Goal: Transaction & Acquisition: Purchase product/service

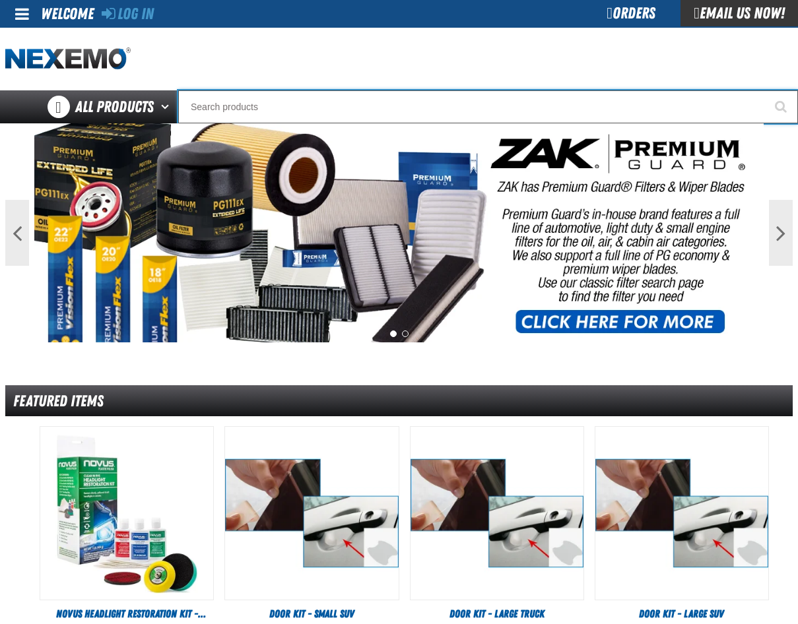
click at [251, 109] on input "Search" at bounding box center [488, 106] width 620 height 33
type input "SE"
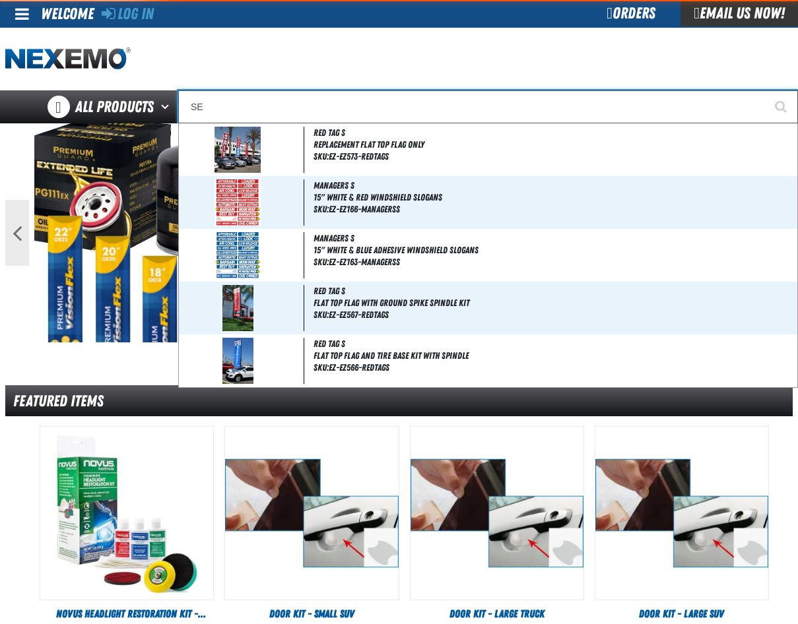
type input "SE HABLA"
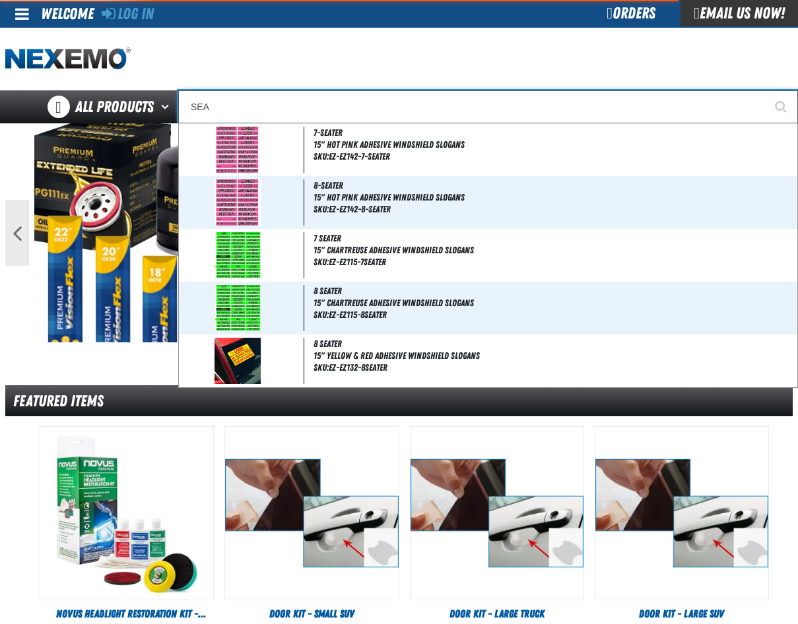
type input "SEAT"
type input "SEAT Covers replaces mt-60500"
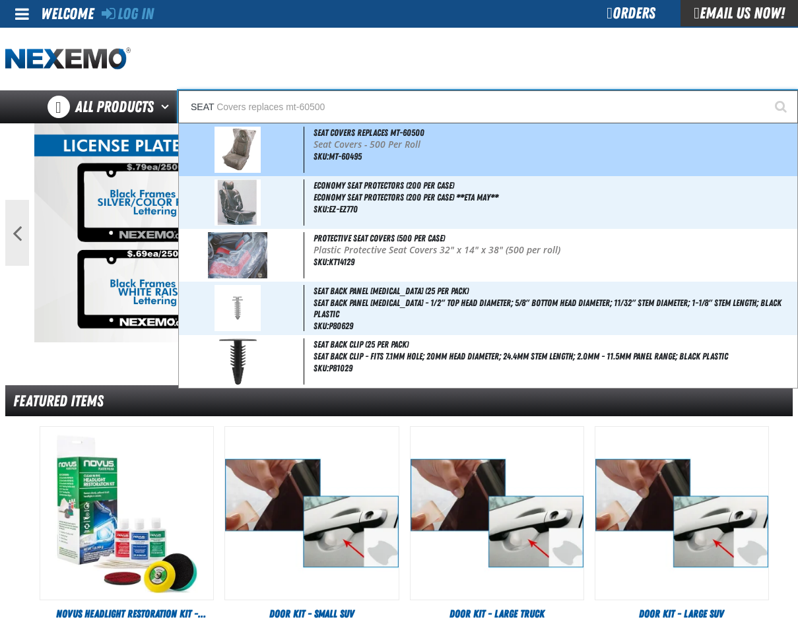
click at [263, 149] on span at bounding box center [243, 150] width 123 height 46
type input "Seat Covers replaces mt-60500"
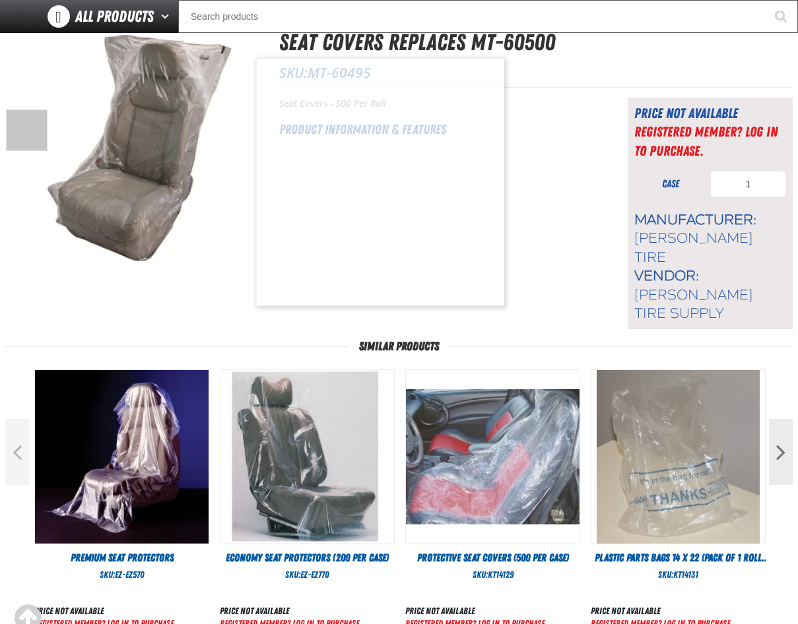
scroll to position [132, 0]
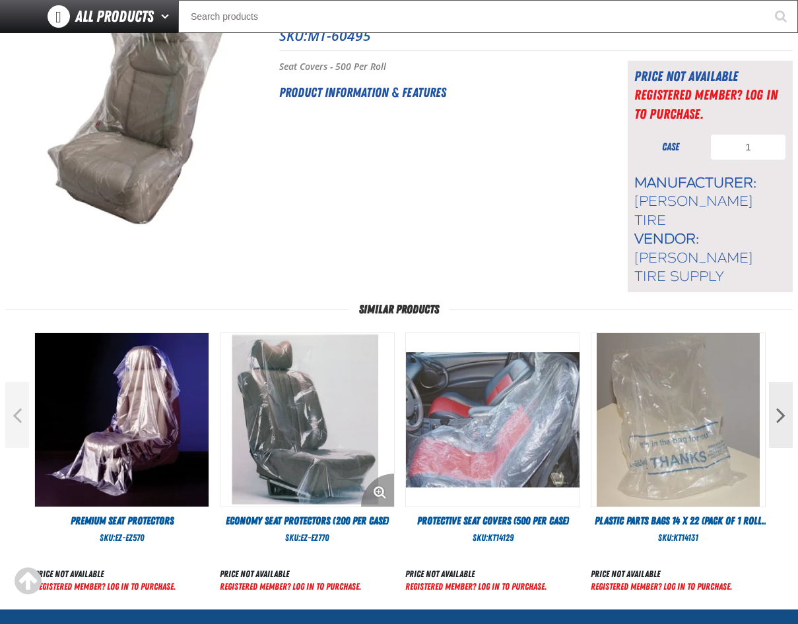
click at [275, 368] on img "View Details of the Economy Seat Protectors (200 per case)" at bounding box center [307, 420] width 174 height 174
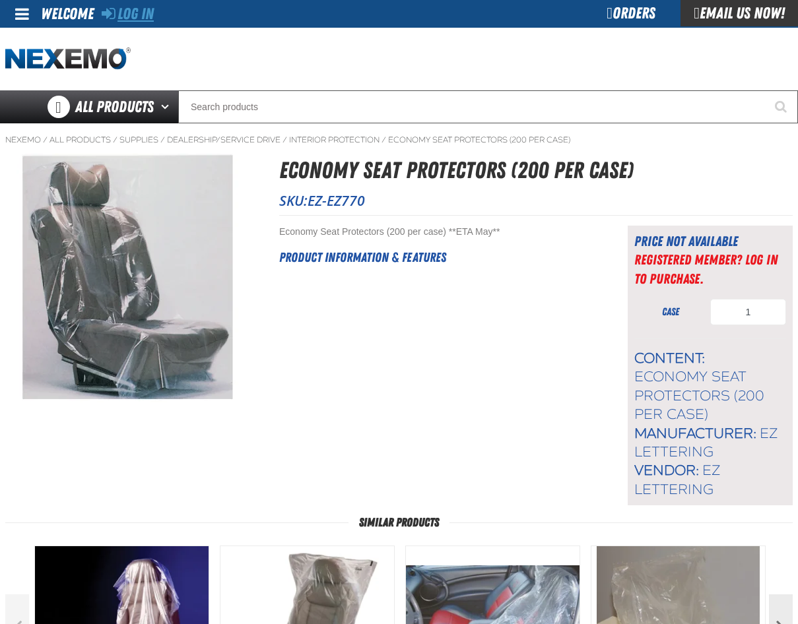
click at [134, 20] on link "Log In" at bounding box center [128, 14] width 52 height 18
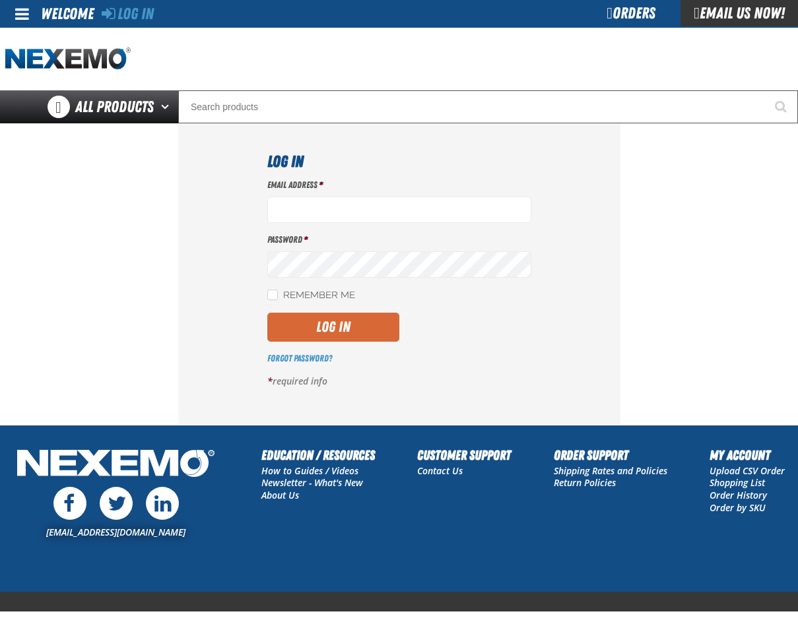
type input "[EMAIL_ADDRESS][DOMAIN_NAME]"
click at [333, 323] on button "Log In" at bounding box center [333, 327] width 132 height 29
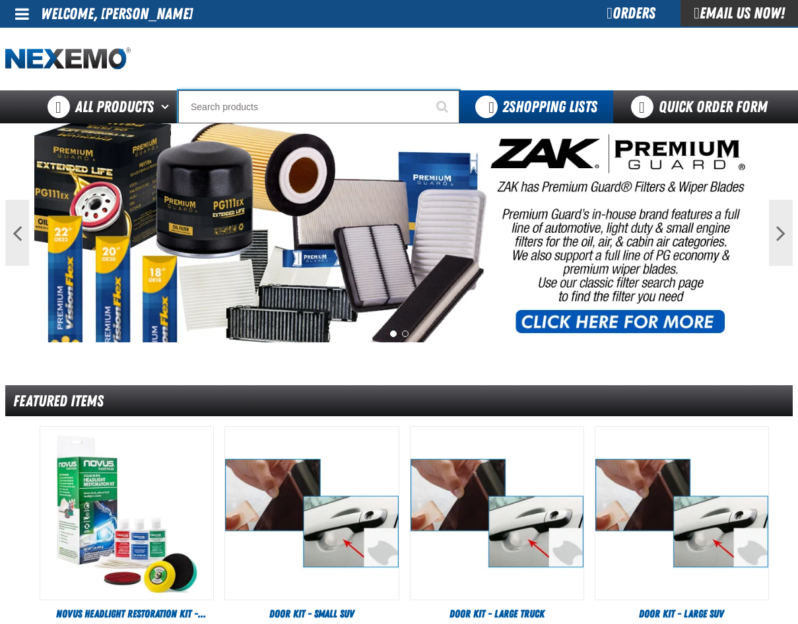
click at [244, 110] on input "Search" at bounding box center [318, 106] width 281 height 33
type input "SE"
type input "SE HABLA"
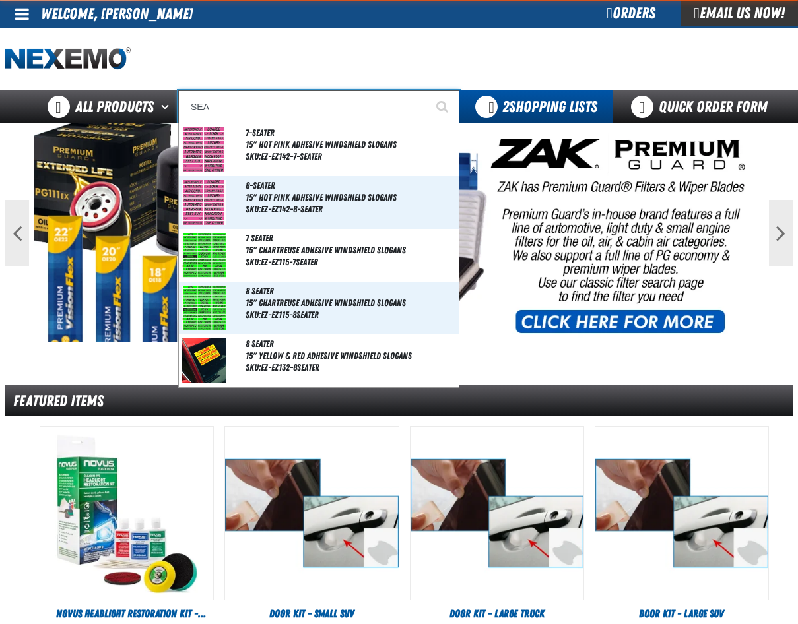
type input "SEAT"
type input "SEAT Covers replaces mt-60500"
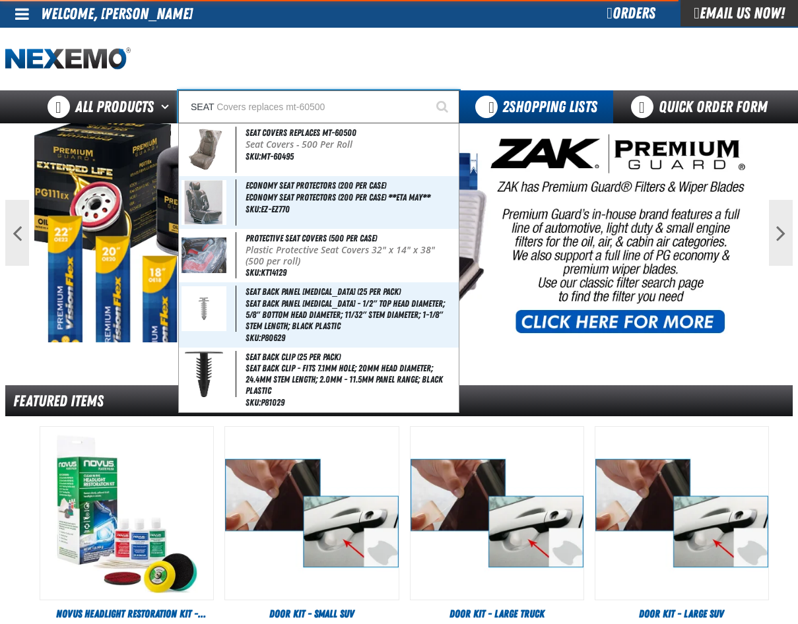
type input "SEAT C"
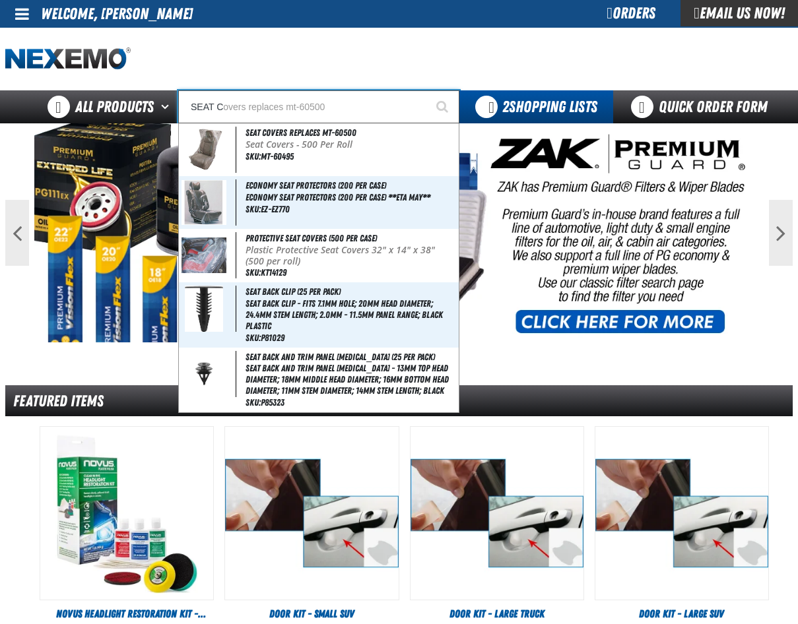
type input "SEAT CO"
type input "SEAT COvers replaces mt-60500"
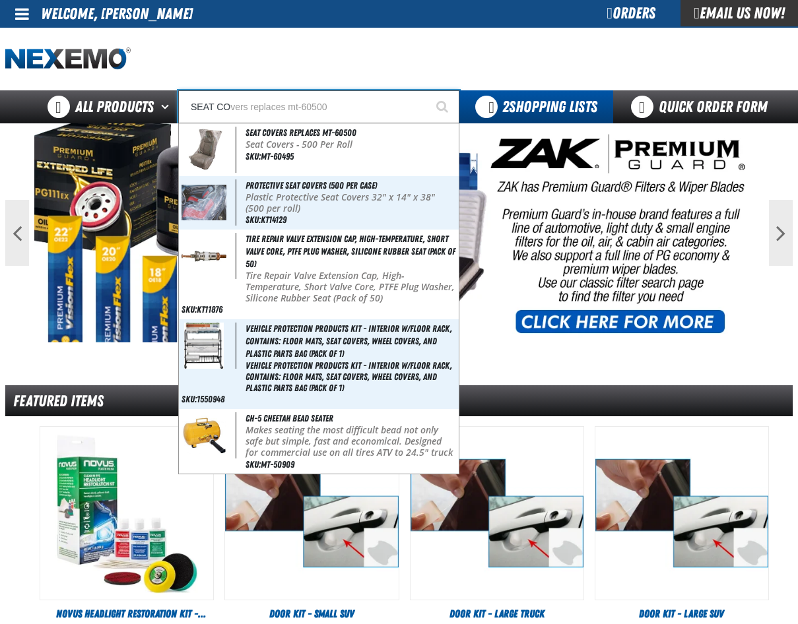
type input "SEAT COV"
type input "SEAT COVers replaces mt-60500"
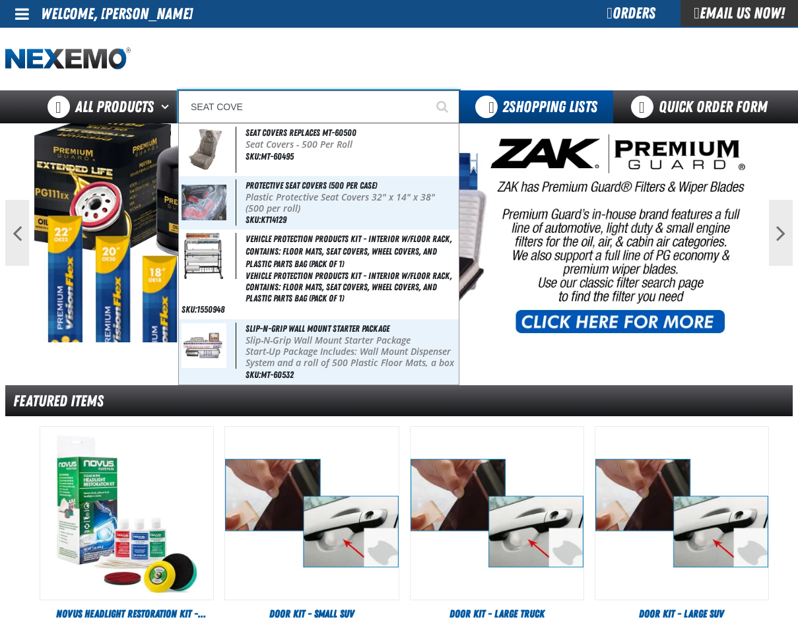
type input "SEAT COVER"
type input "SEAT COVERs replaces mt-60500"
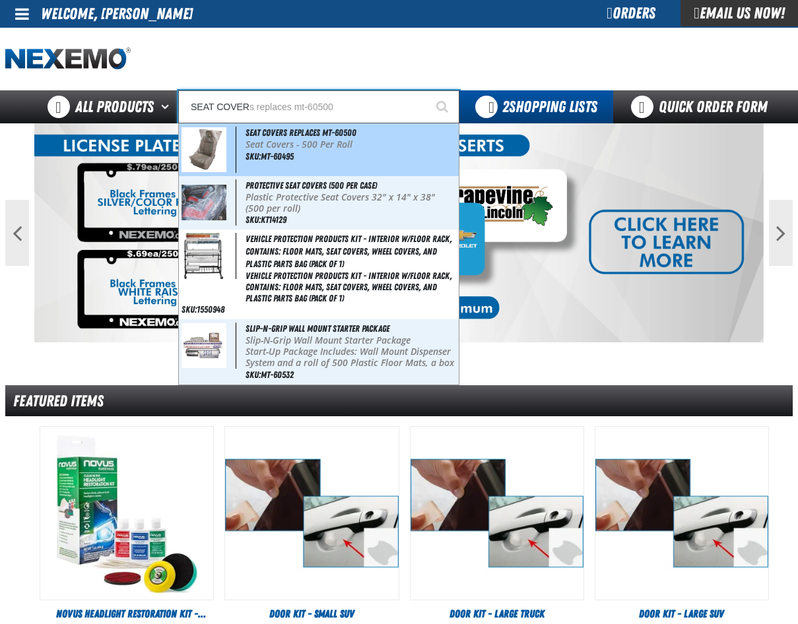
click at [304, 143] on p "Seat Covers - 500 Per Roll" at bounding box center [351, 144] width 211 height 11
type input "Seat Covers replaces mt-60500"
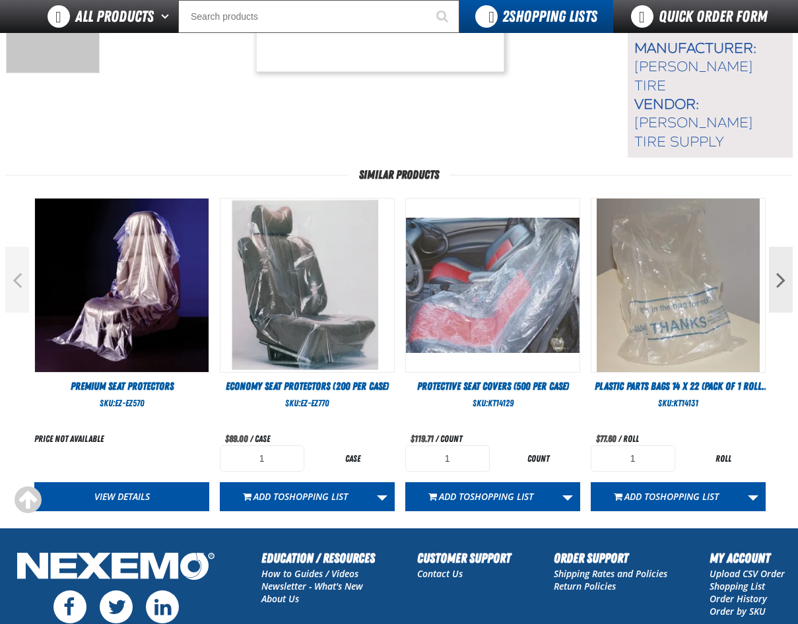
scroll to position [330, 0]
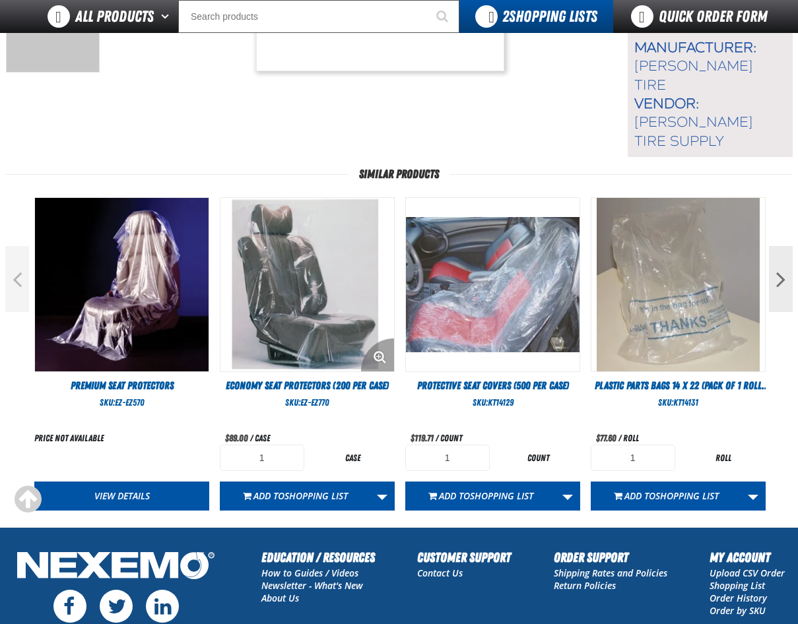
click at [294, 262] on img "View Details of the Economy Seat Protectors (200 per case)" at bounding box center [307, 285] width 174 height 174
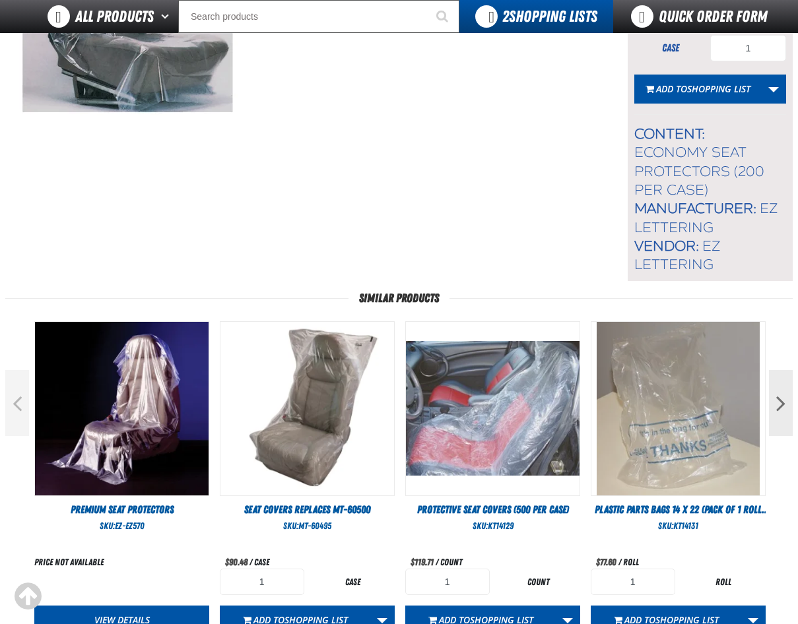
scroll to position [132, 0]
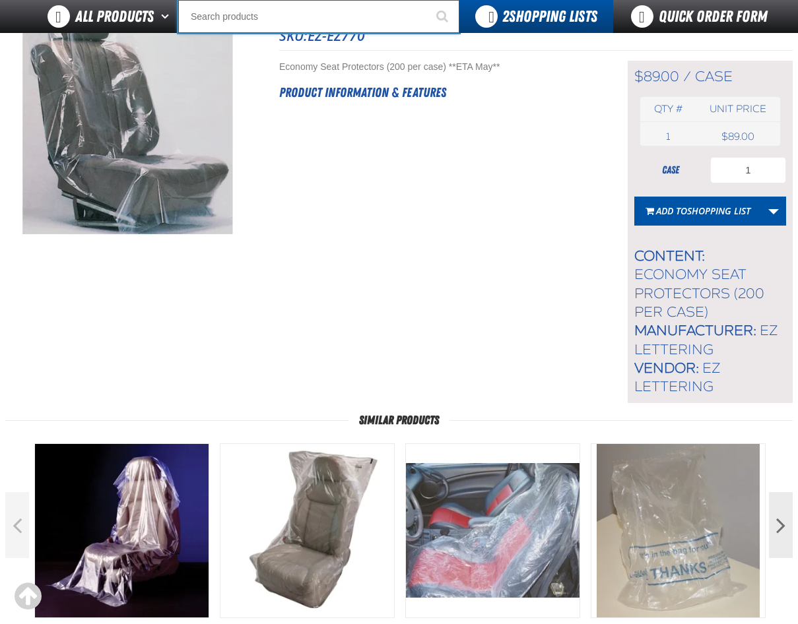
click at [220, 16] on input "Search" at bounding box center [318, 16] width 281 height 33
type input "SE"
type input "SE HABLA"
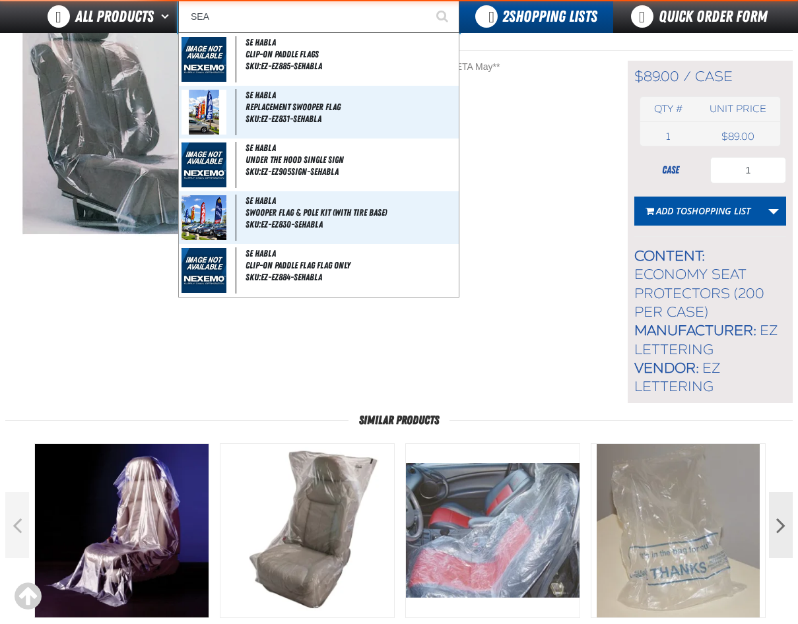
type input "SEAT"
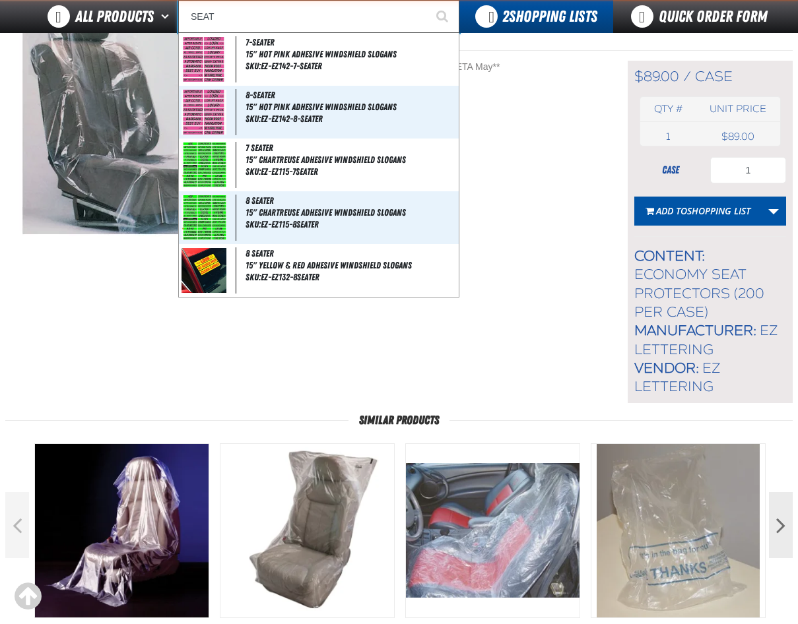
type input "SEAT Covers replaces mt-60500"
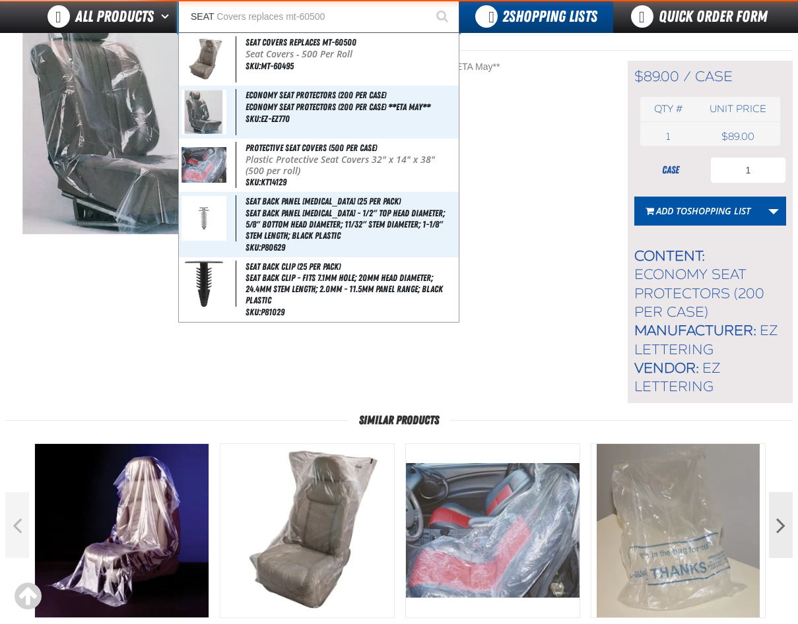
type input "SEAT C"
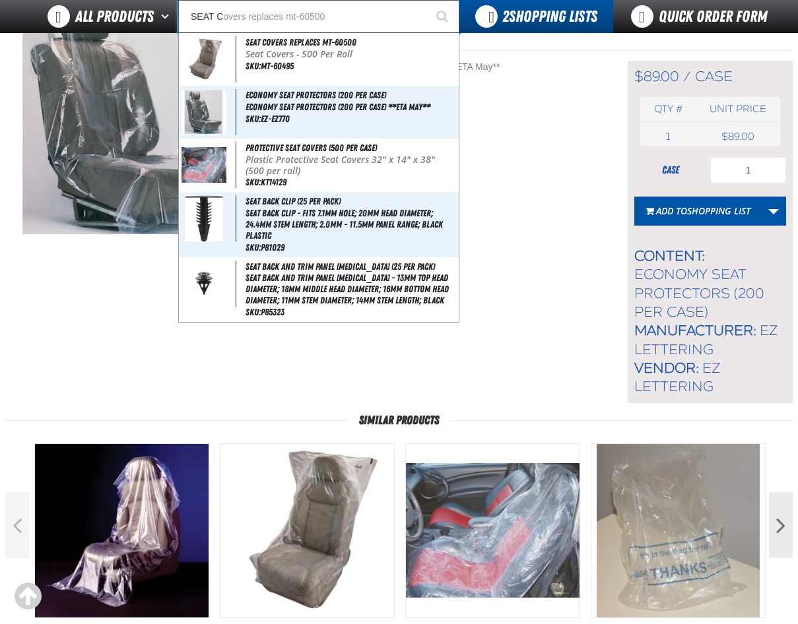
type input "SEAT CO"
type input "SEAT COvers replaces mt-60500"
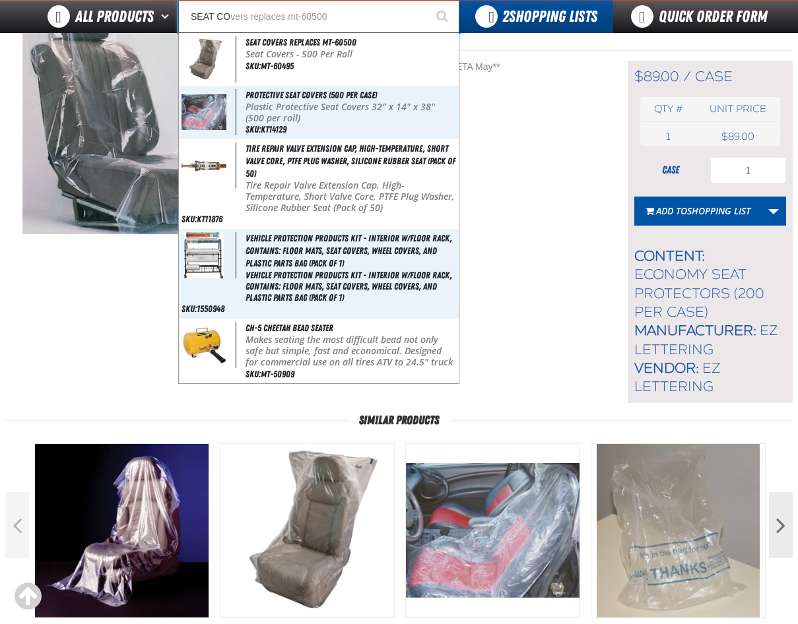
type input "SEAT COV"
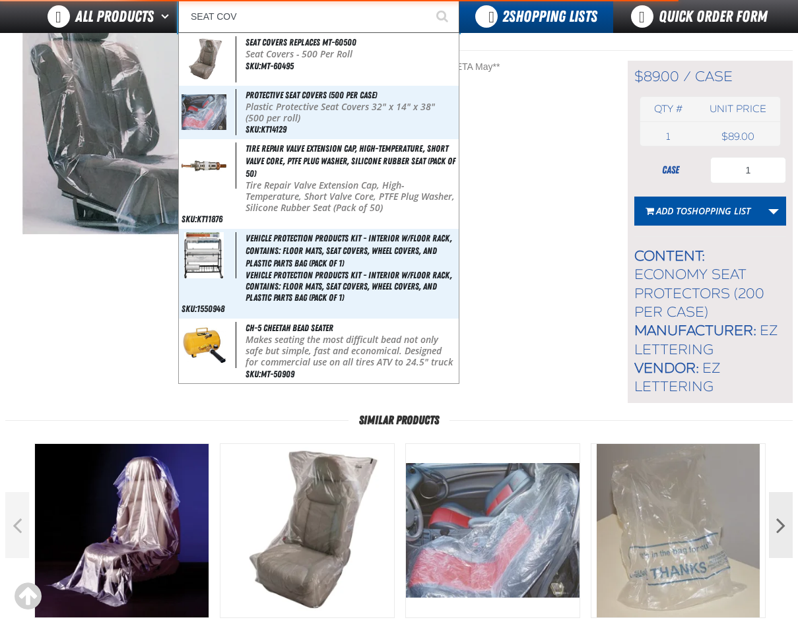
type input "SEAT COVers replaces mt-60500"
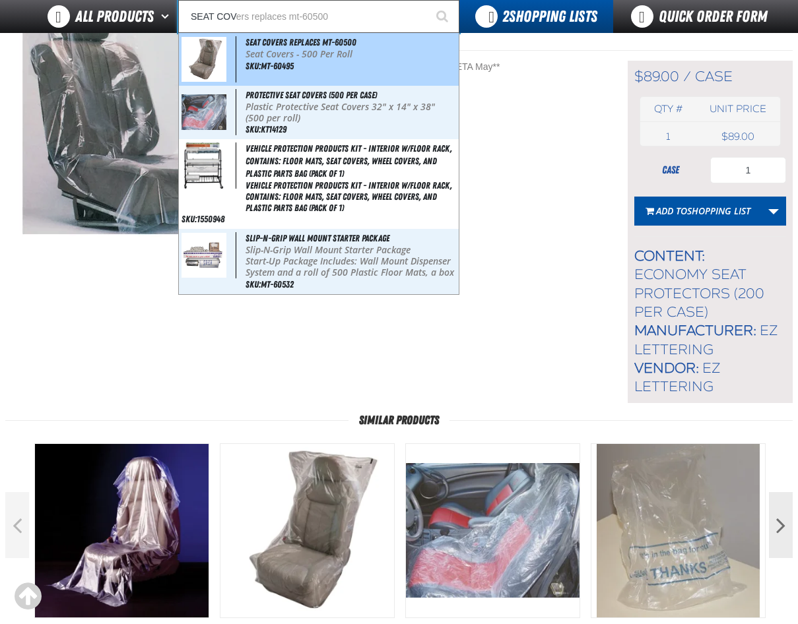
click at [304, 49] on p "Seat Covers - 500 Per Roll" at bounding box center [351, 54] width 211 height 11
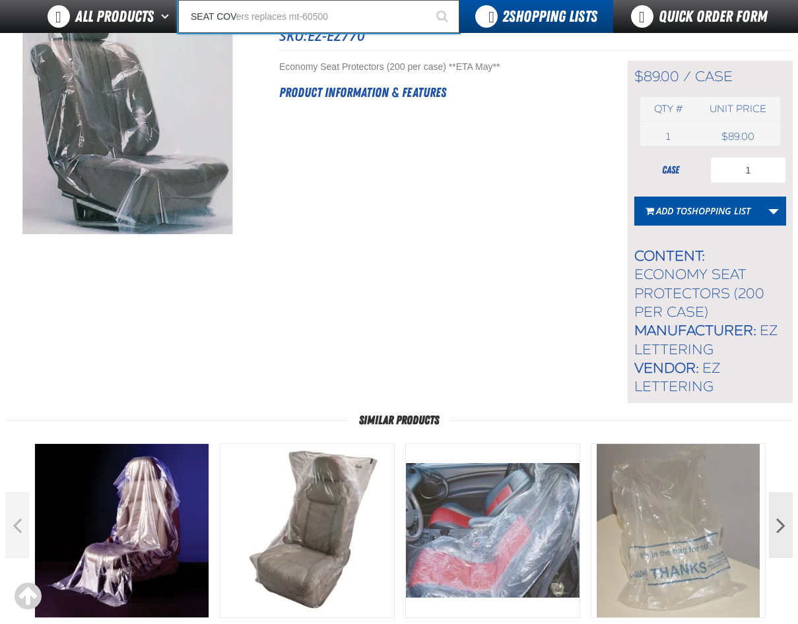
type input "Seat Covers replaces mt-60500"
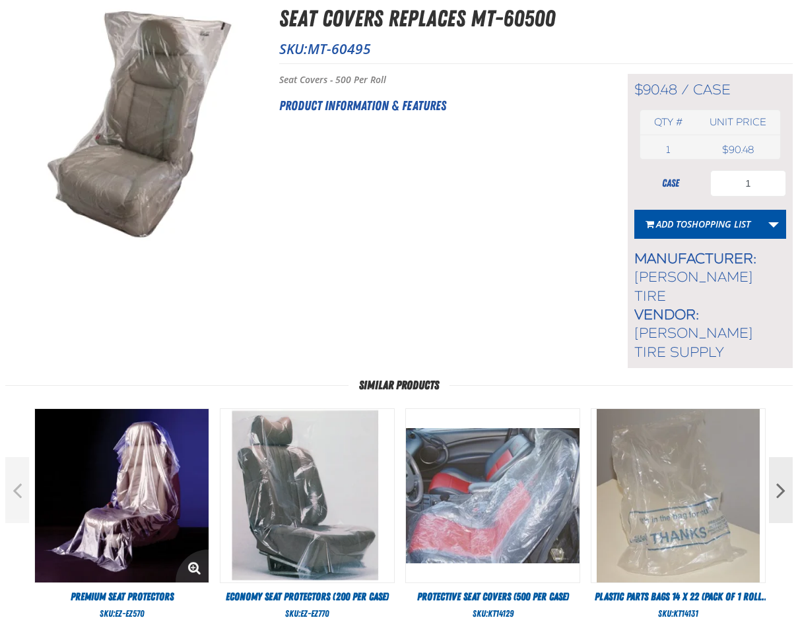
scroll to position [66, 0]
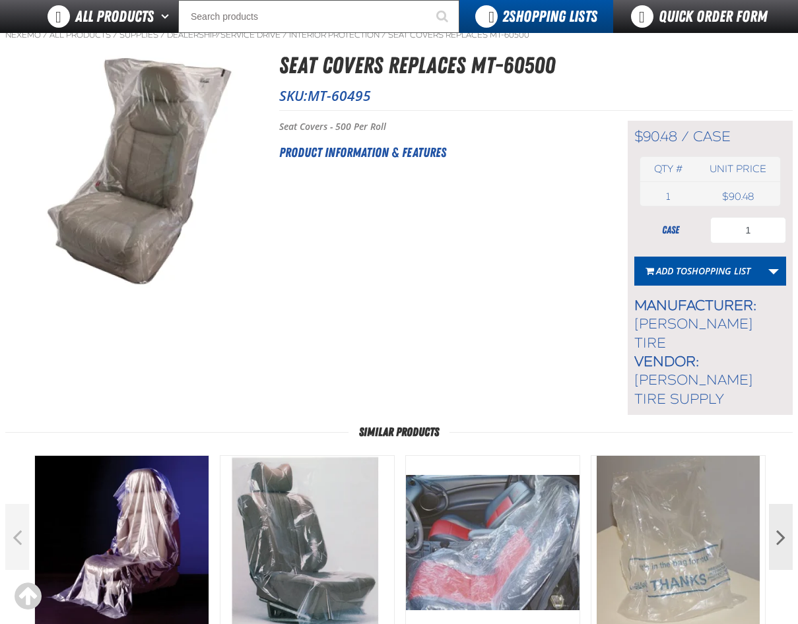
scroll to position [66, 0]
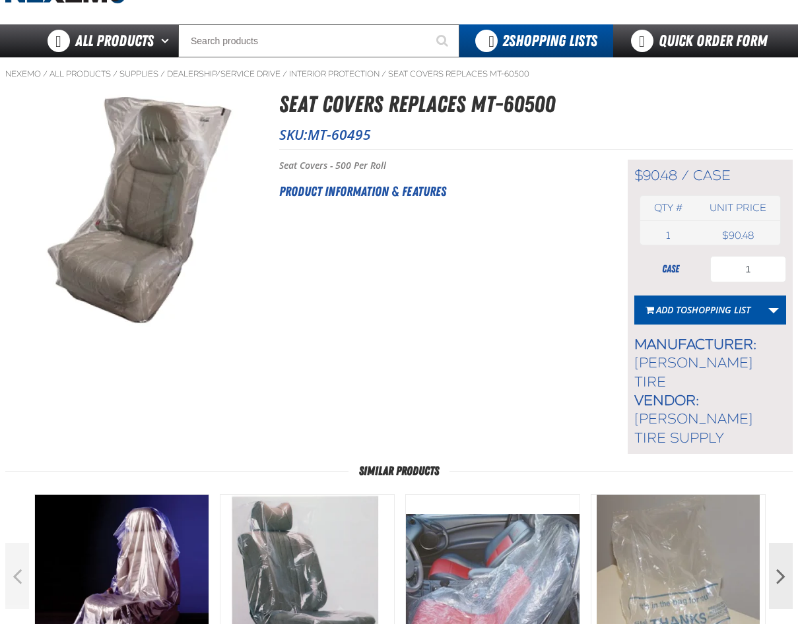
click at [379, 192] on h2 "Product Information & Features" at bounding box center [437, 192] width 316 height 20
click at [337, 108] on h1 "Seat Covers replaces mt-60500" at bounding box center [536, 104] width 514 height 35
click at [297, 190] on h2 "Product Information & Features" at bounding box center [437, 192] width 316 height 20
click at [374, 198] on h2 "Product Information & Features" at bounding box center [437, 192] width 316 height 20
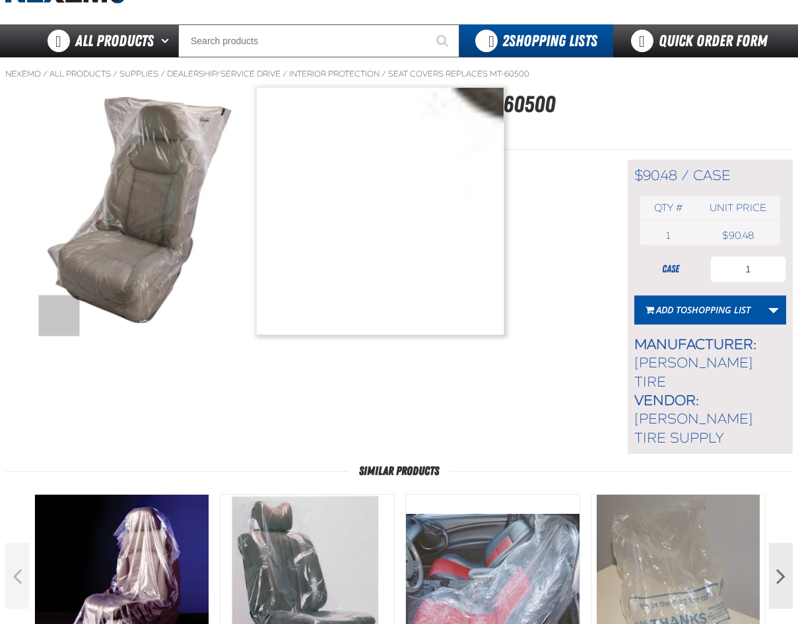
click at [59, 332] on img at bounding box center [130, 211] width 249 height 249
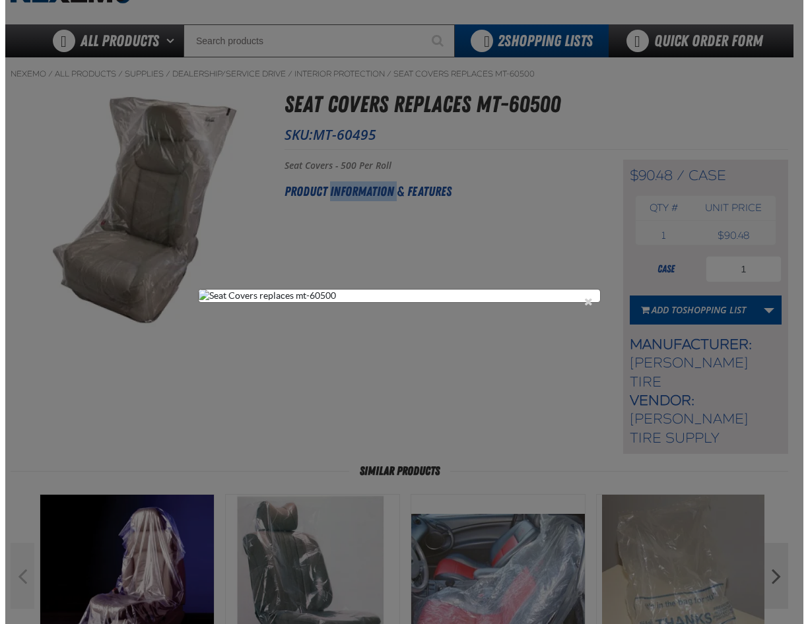
scroll to position [0, 0]
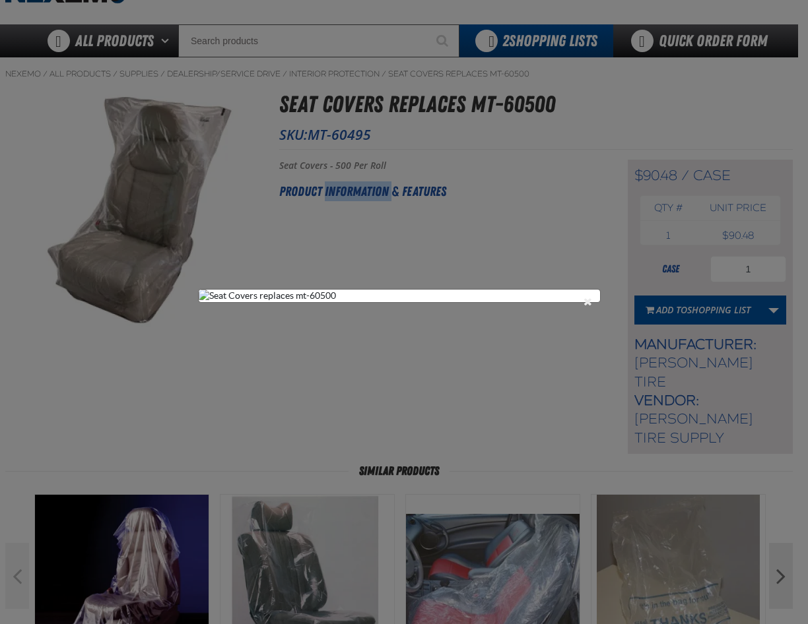
click at [583, 294] on button "Close the Dialog" at bounding box center [588, 302] width 16 height 16
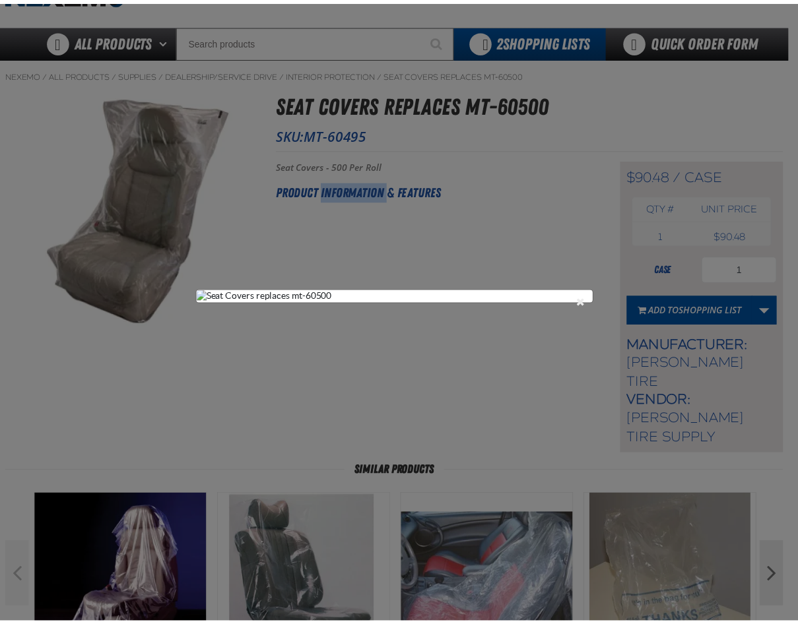
scroll to position [66, 0]
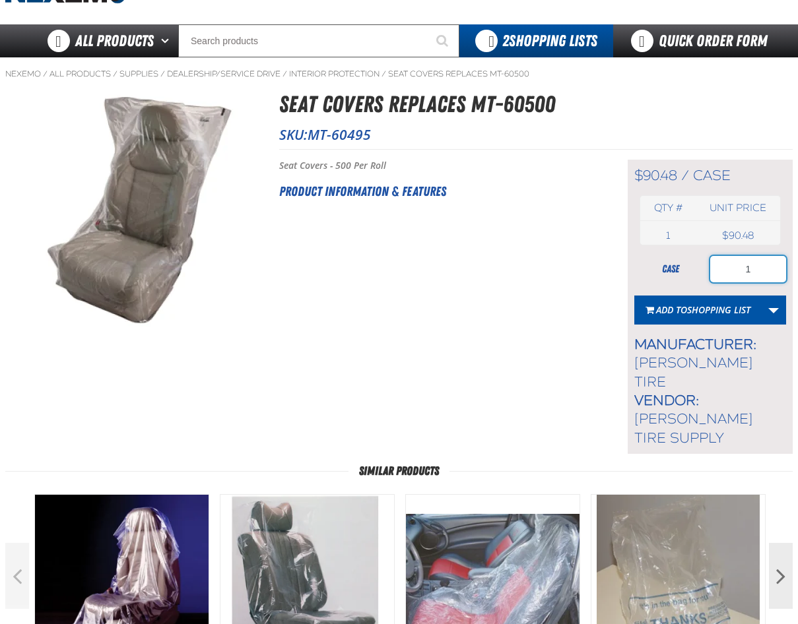
drag, startPoint x: 754, startPoint y: 267, endPoint x: 723, endPoint y: 267, distance: 30.4
click at [724, 267] on input "1" at bounding box center [748, 269] width 76 height 26
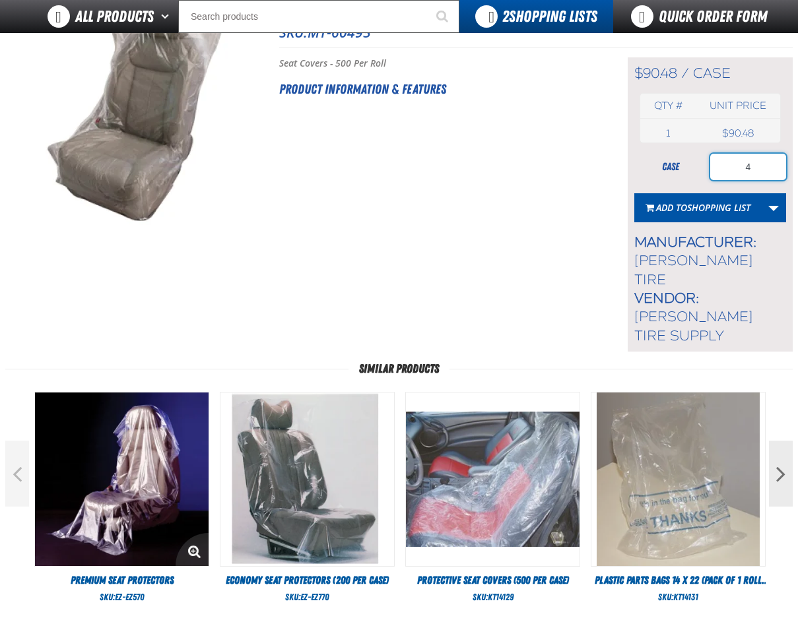
scroll to position [264, 0]
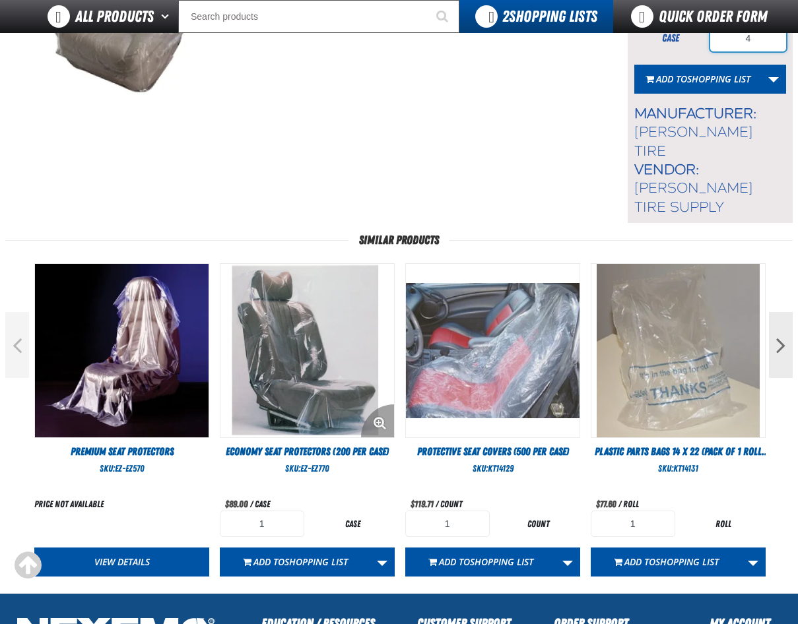
type input "4"
click at [291, 339] on img "View Details of the Economy Seat Protectors (200 per case)" at bounding box center [307, 351] width 174 height 174
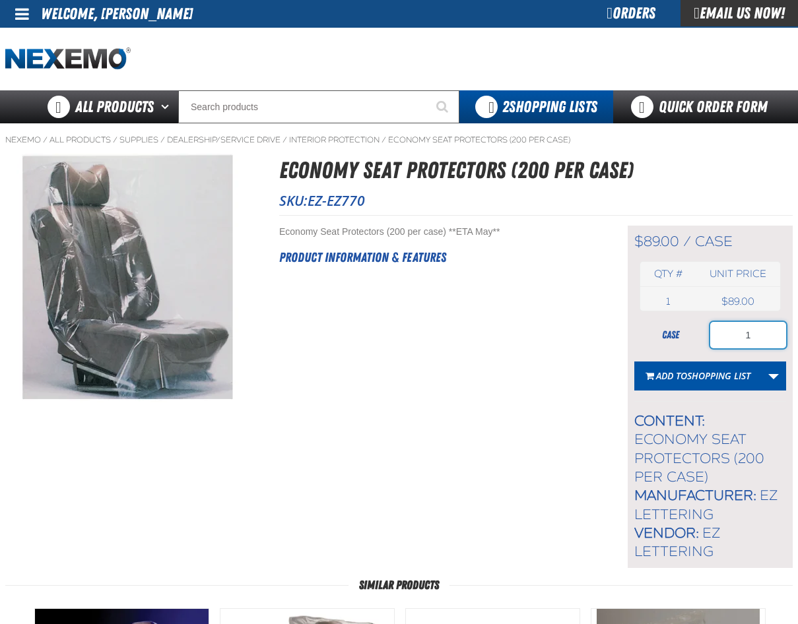
drag, startPoint x: 744, startPoint y: 333, endPoint x: 760, endPoint y: 334, distance: 15.9
click at [760, 334] on input "1" at bounding box center [748, 335] width 76 height 26
type input "4"
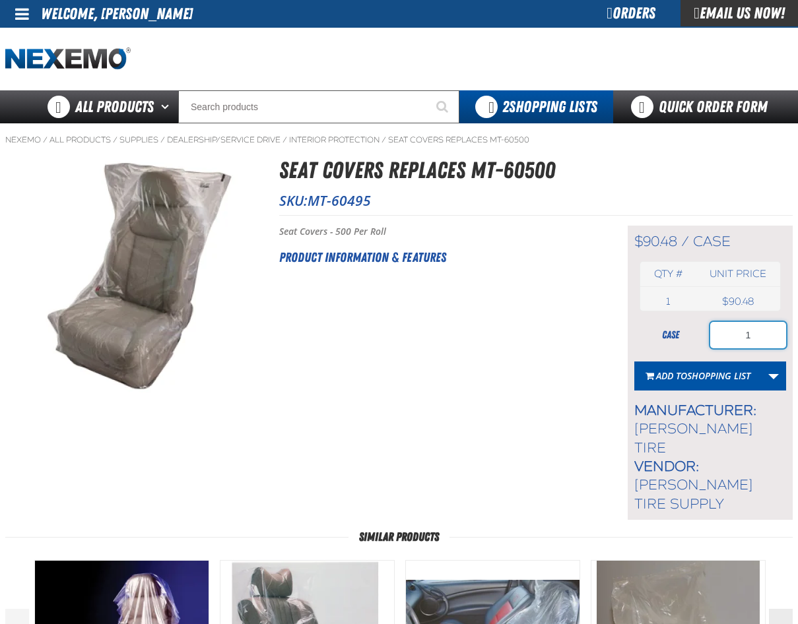
drag, startPoint x: 744, startPoint y: 339, endPoint x: 757, endPoint y: 339, distance: 13.2
click at [757, 339] on input "1" at bounding box center [748, 335] width 76 height 26
type input "4"
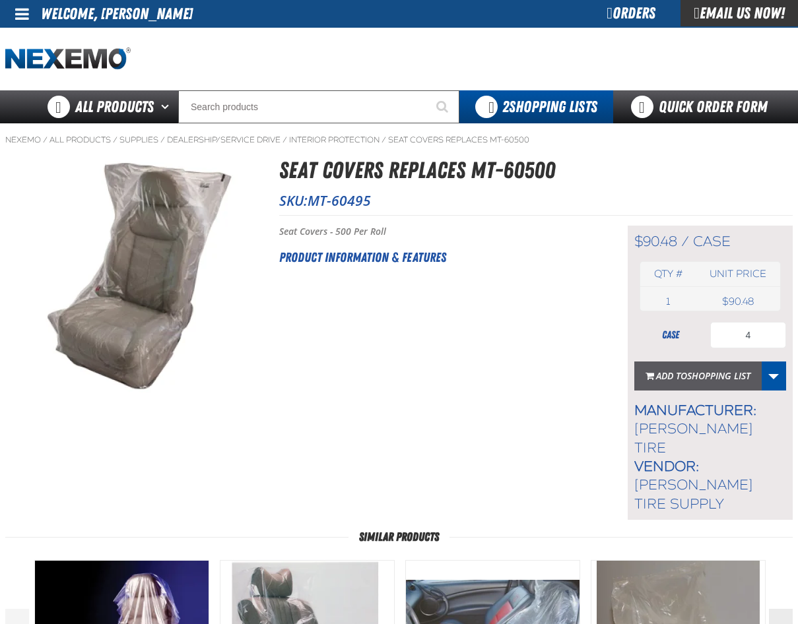
click at [723, 378] on span "Shopping List" at bounding box center [718, 376] width 63 height 13
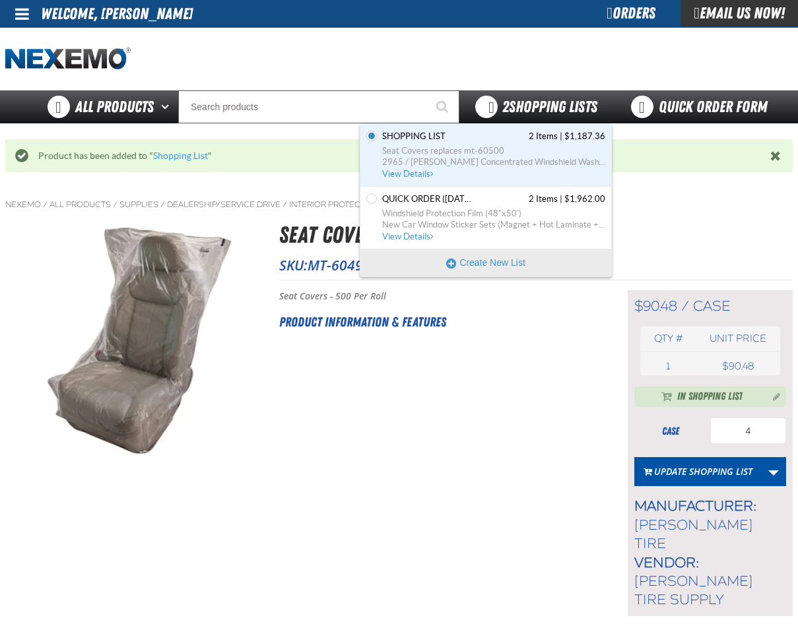
click at [512, 106] on span "2 Shopping Lists" at bounding box center [549, 107] width 95 height 18
click at [394, 160] on span "2965 / [PERSON_NAME] Concentrated Windshield Wash 55gal" at bounding box center [493, 162] width 223 height 12
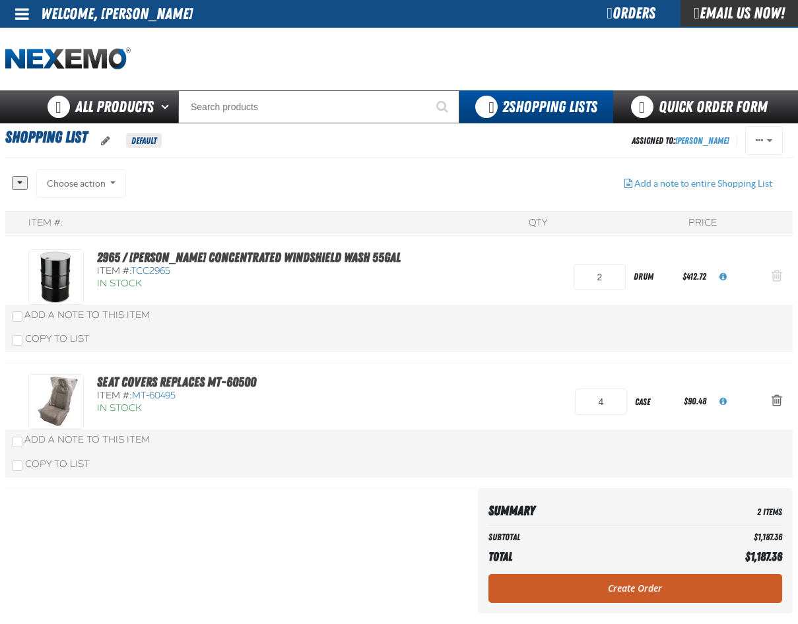
click at [778, 273] on span "Action Remove 2965 / Johnsen&#039;s Concentrated Windshield Wash 55gal from Sho…" at bounding box center [777, 275] width 11 height 13
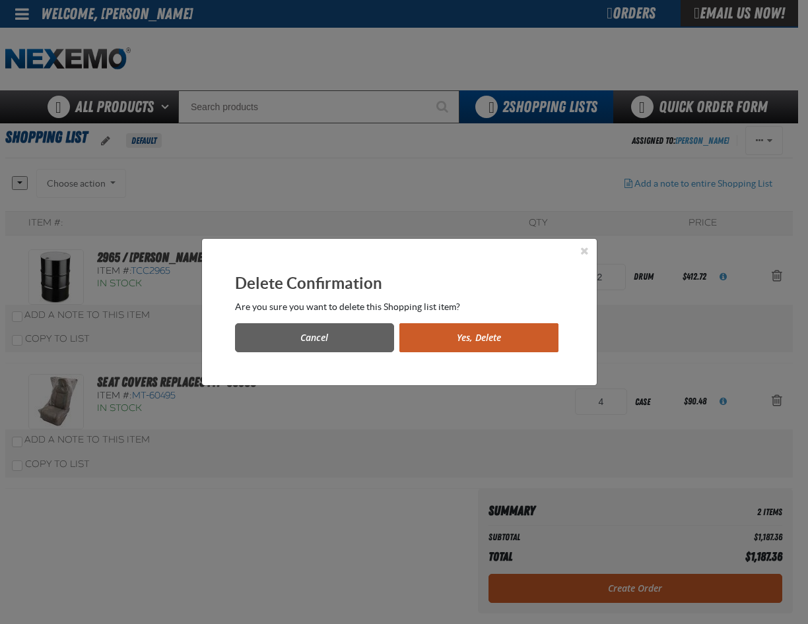
click at [471, 338] on button "Yes, Delete" at bounding box center [478, 337] width 159 height 29
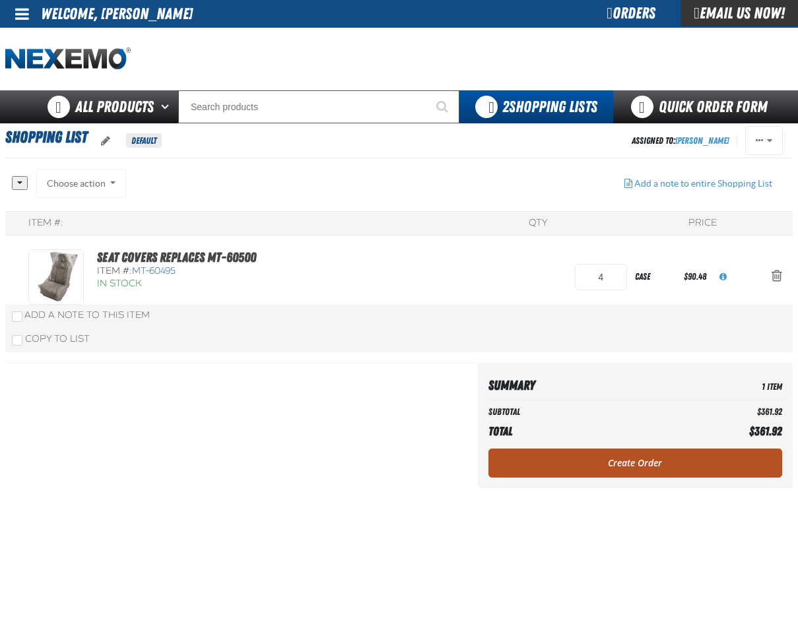
click at [642, 463] on link "Create Order" at bounding box center [635, 463] width 294 height 29
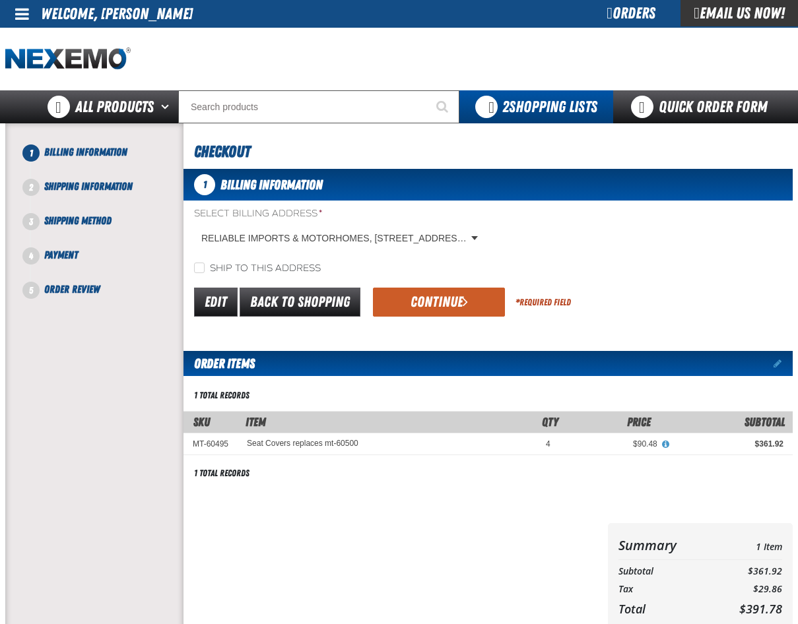
click at [440, 302] on button "Continue" at bounding box center [439, 302] width 132 height 29
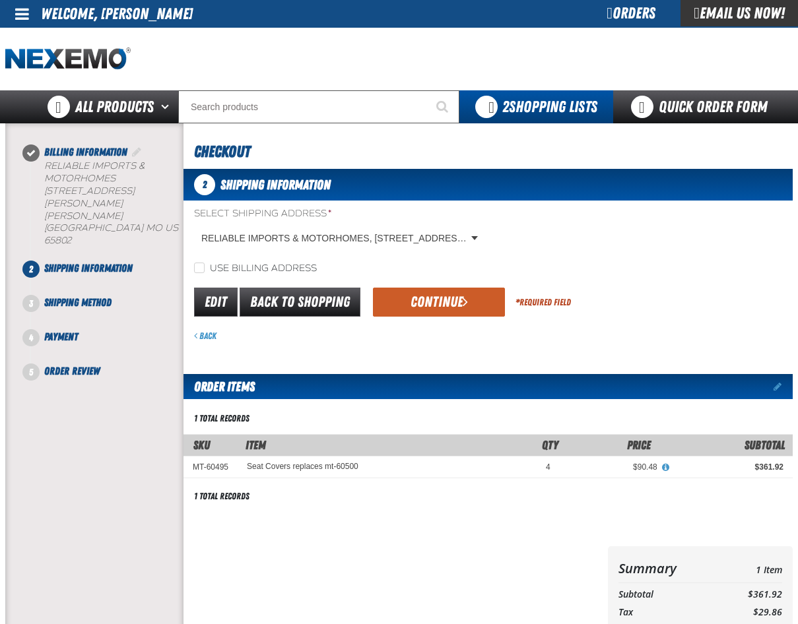
click at [440, 302] on button "Continue" at bounding box center [439, 302] width 132 height 29
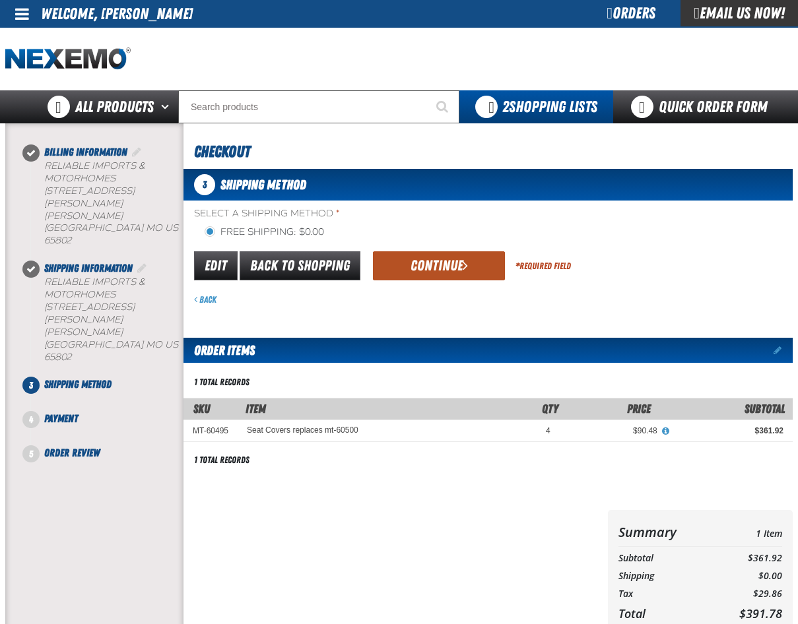
click at [430, 275] on button "Continue" at bounding box center [439, 265] width 132 height 29
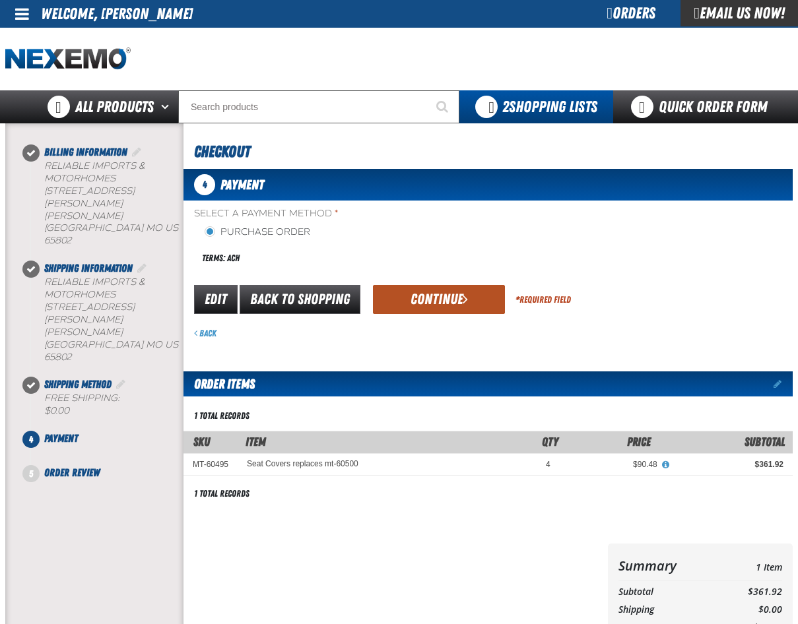
click at [445, 305] on button "Continue" at bounding box center [439, 299] width 132 height 29
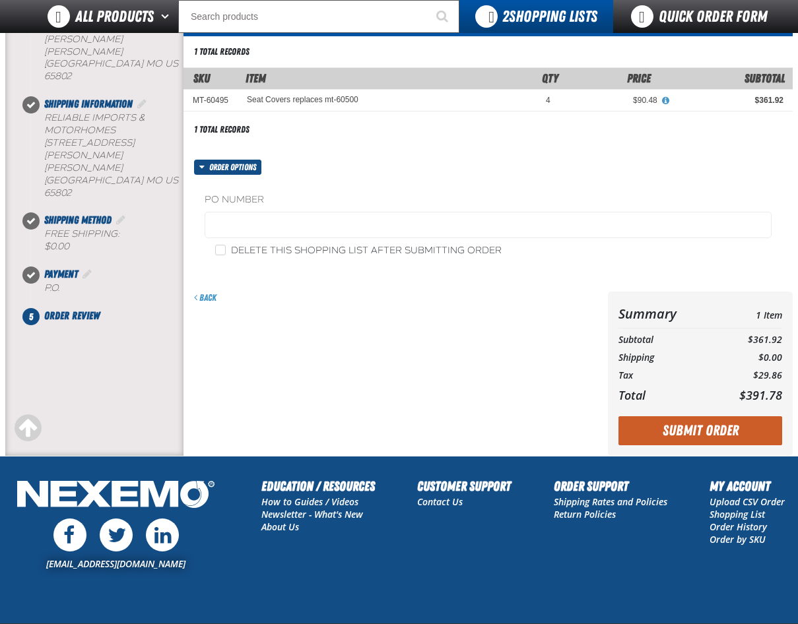
scroll to position [132, 0]
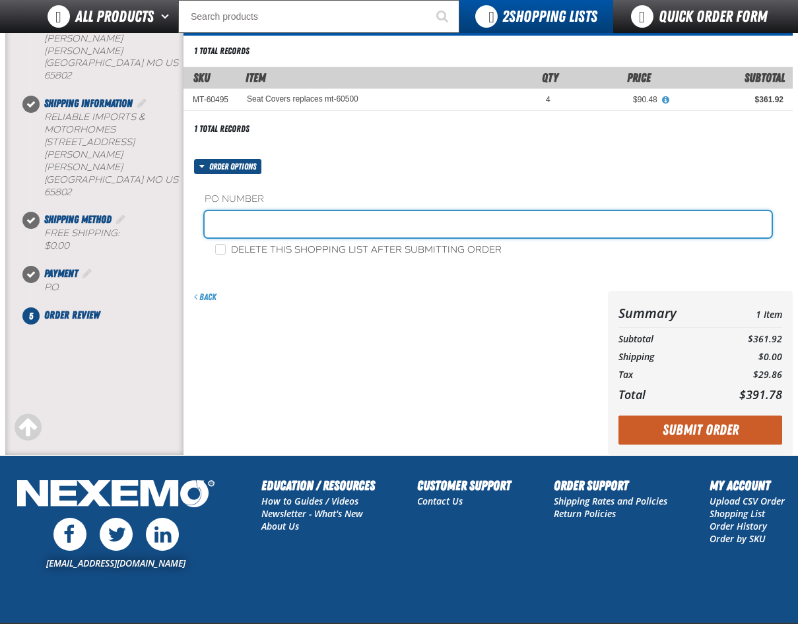
click at [244, 229] on input "text" at bounding box center [488, 224] width 567 height 26
type input "0917ZAK"
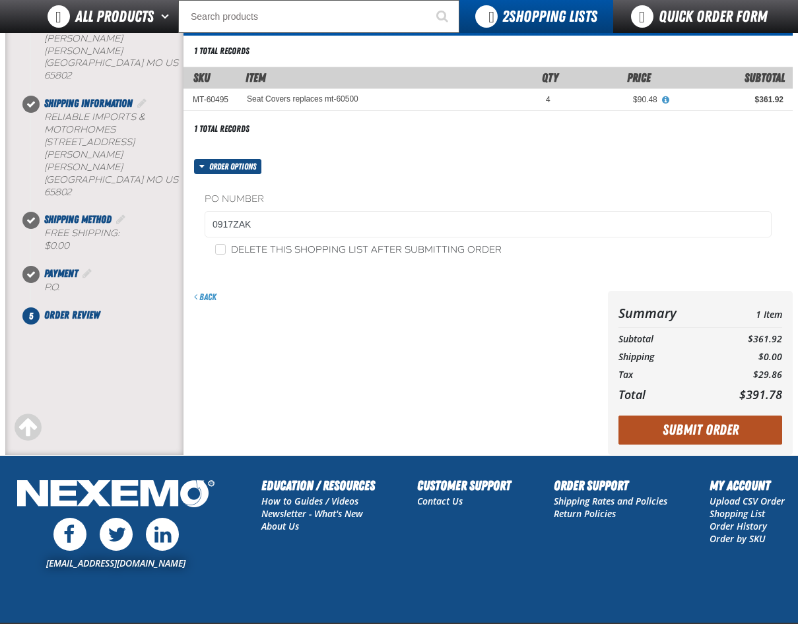
click at [715, 431] on button "Submit Order" at bounding box center [700, 430] width 164 height 29
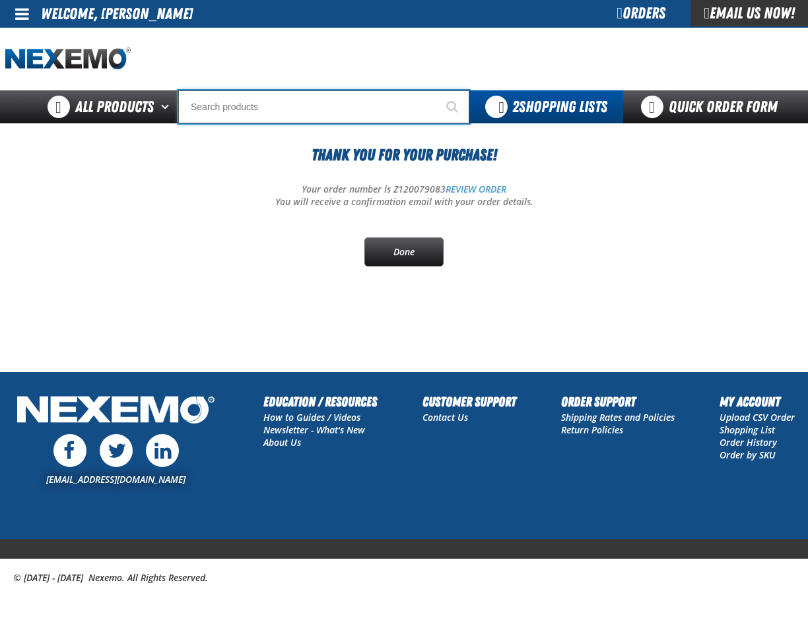
click at [226, 105] on input "Search" at bounding box center [323, 106] width 291 height 33
type input "LA"
type input "LARGE"
type input "LABLE"
click at [436, 90] on button "Start Searching" at bounding box center [452, 106] width 33 height 33
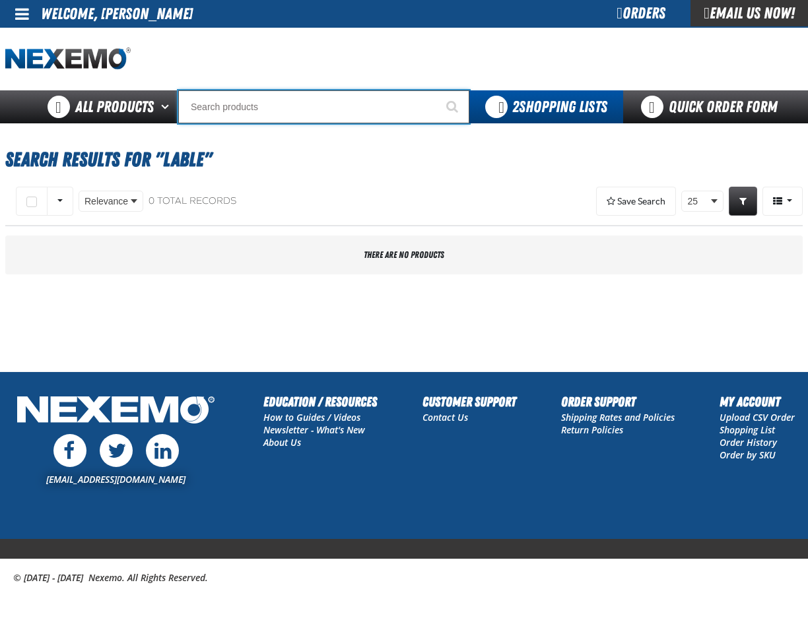
click at [251, 99] on input "Search" at bounding box center [323, 106] width 291 height 33
type input "LA"
type input "LARGE"
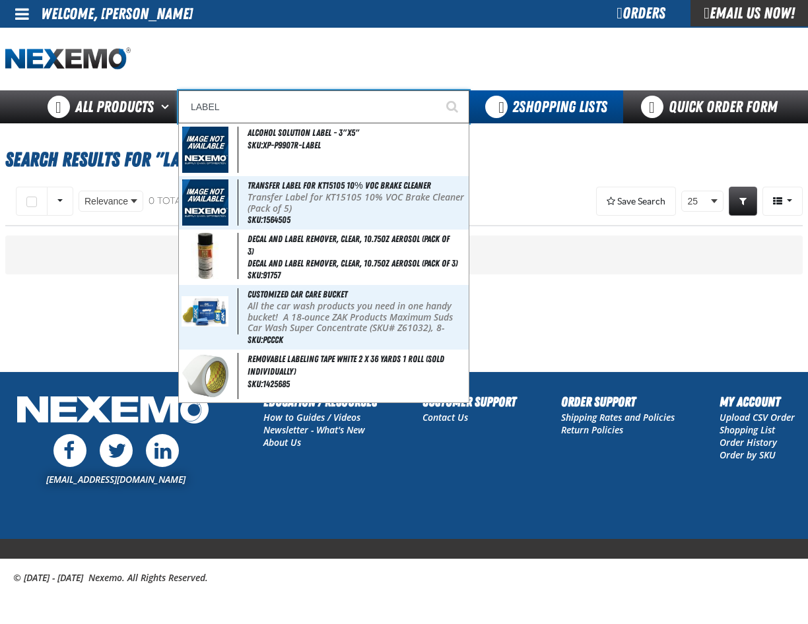
type input "LABEL"
click at [436, 90] on button "Start Searching" at bounding box center [452, 106] width 33 height 33
